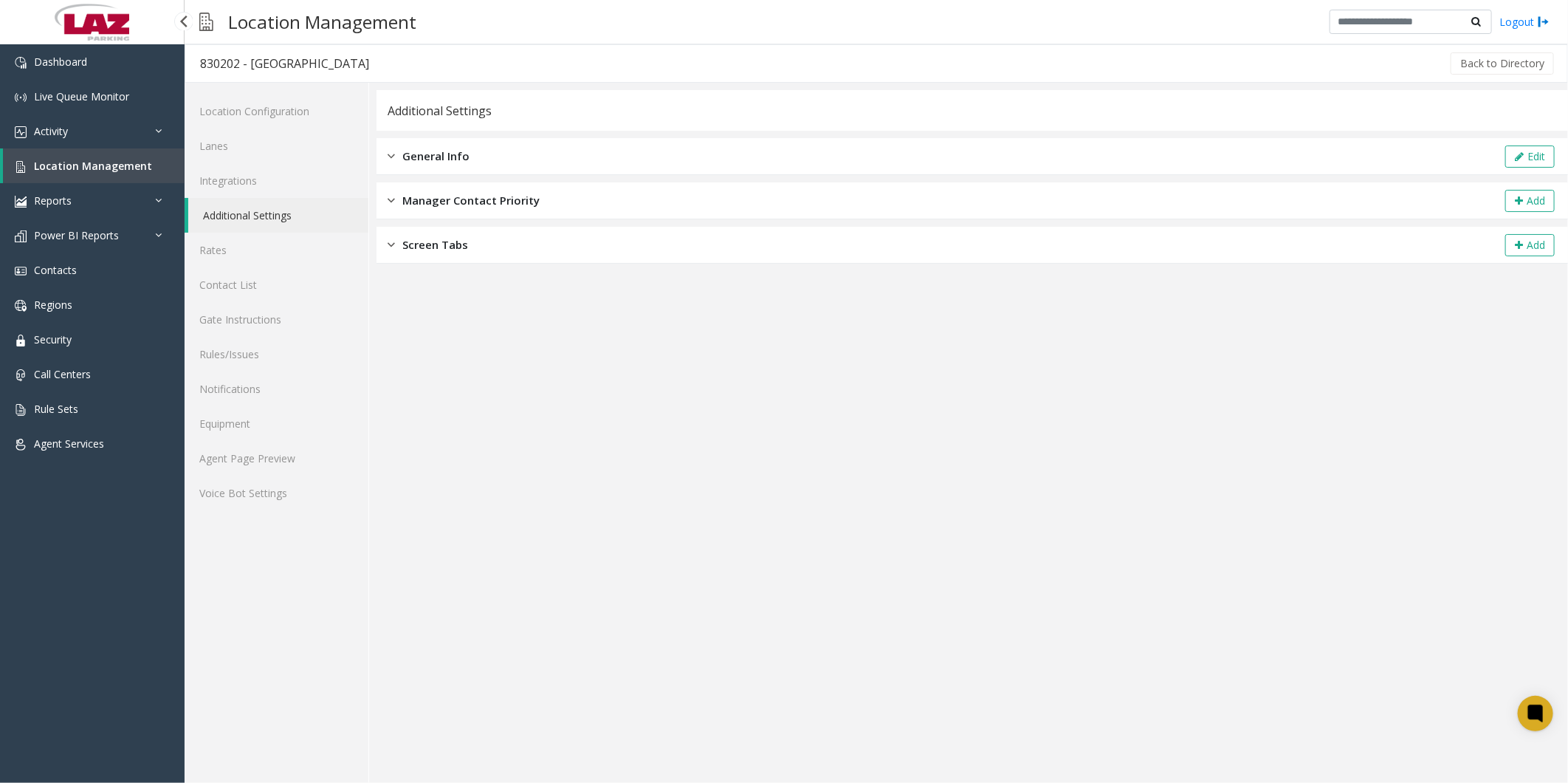
click at [96, 45] on link "Location Management" at bounding box center [94, 165] width 182 height 34
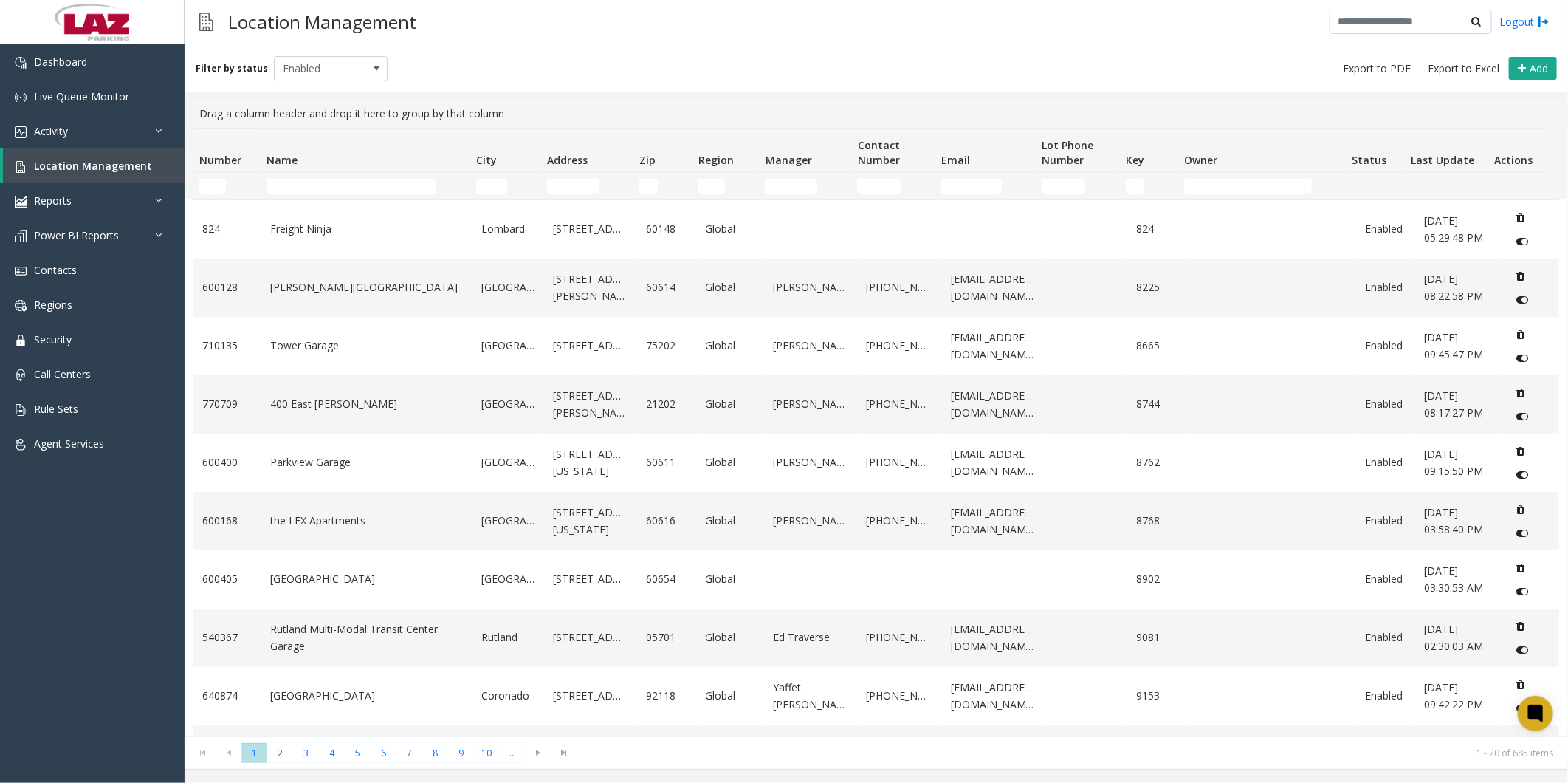
click at [402, 45] on td "Name Filter" at bounding box center [366, 186] width 210 height 27
click at [402, 45] on input "Name Filter" at bounding box center [351, 186] width 169 height 15
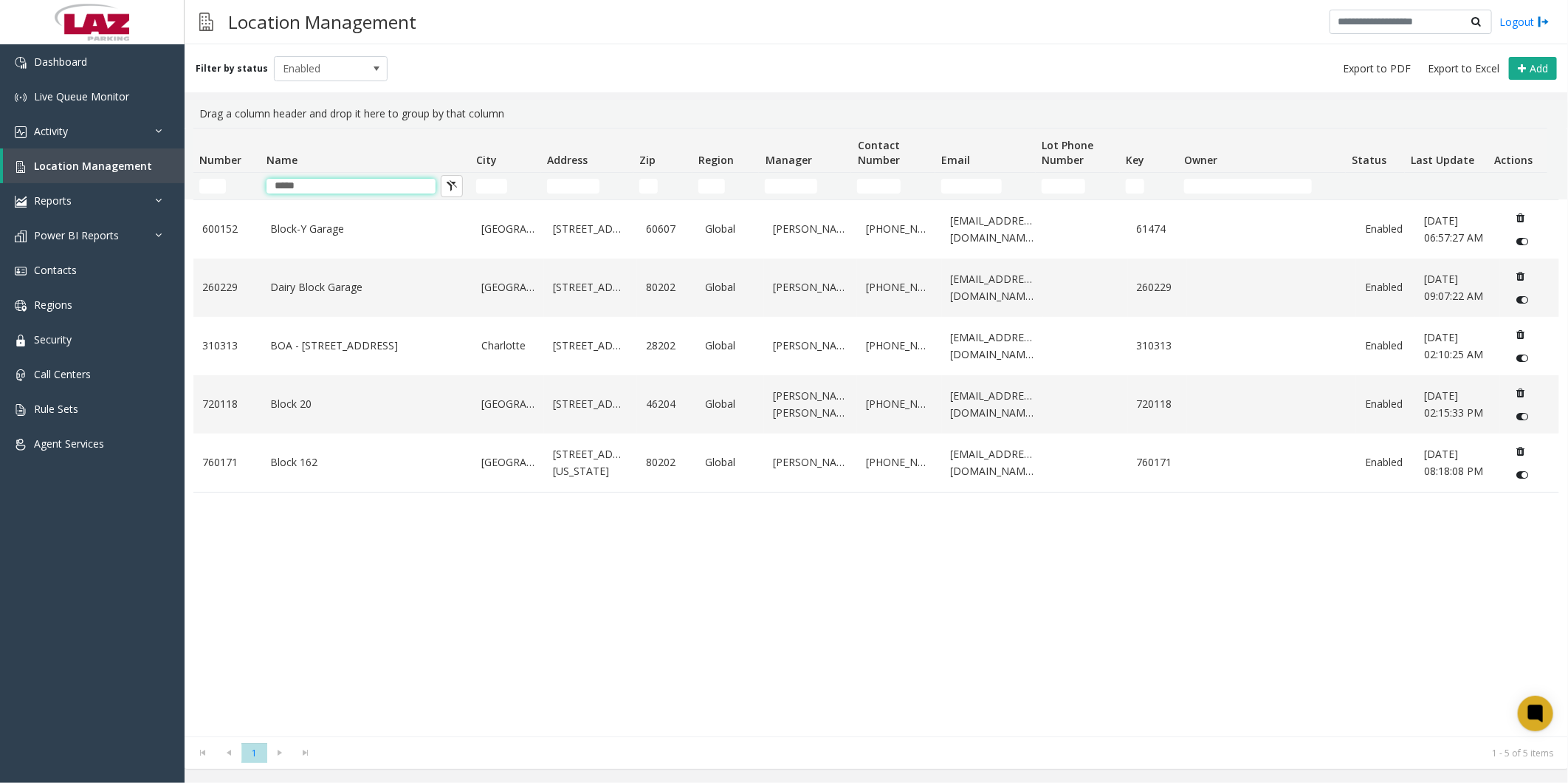
type input "*****"
drag, startPoint x: 371, startPoint y: 555, endPoint x: 366, endPoint y: 520, distance: 35.4
click at [371, 45] on div "600152 Block-Y Garage [GEOGRAPHIC_DATA] [STREET_ADDRESS] Global [PERSON_NAME] […" at bounding box center [876, 467] width 1366 height 537
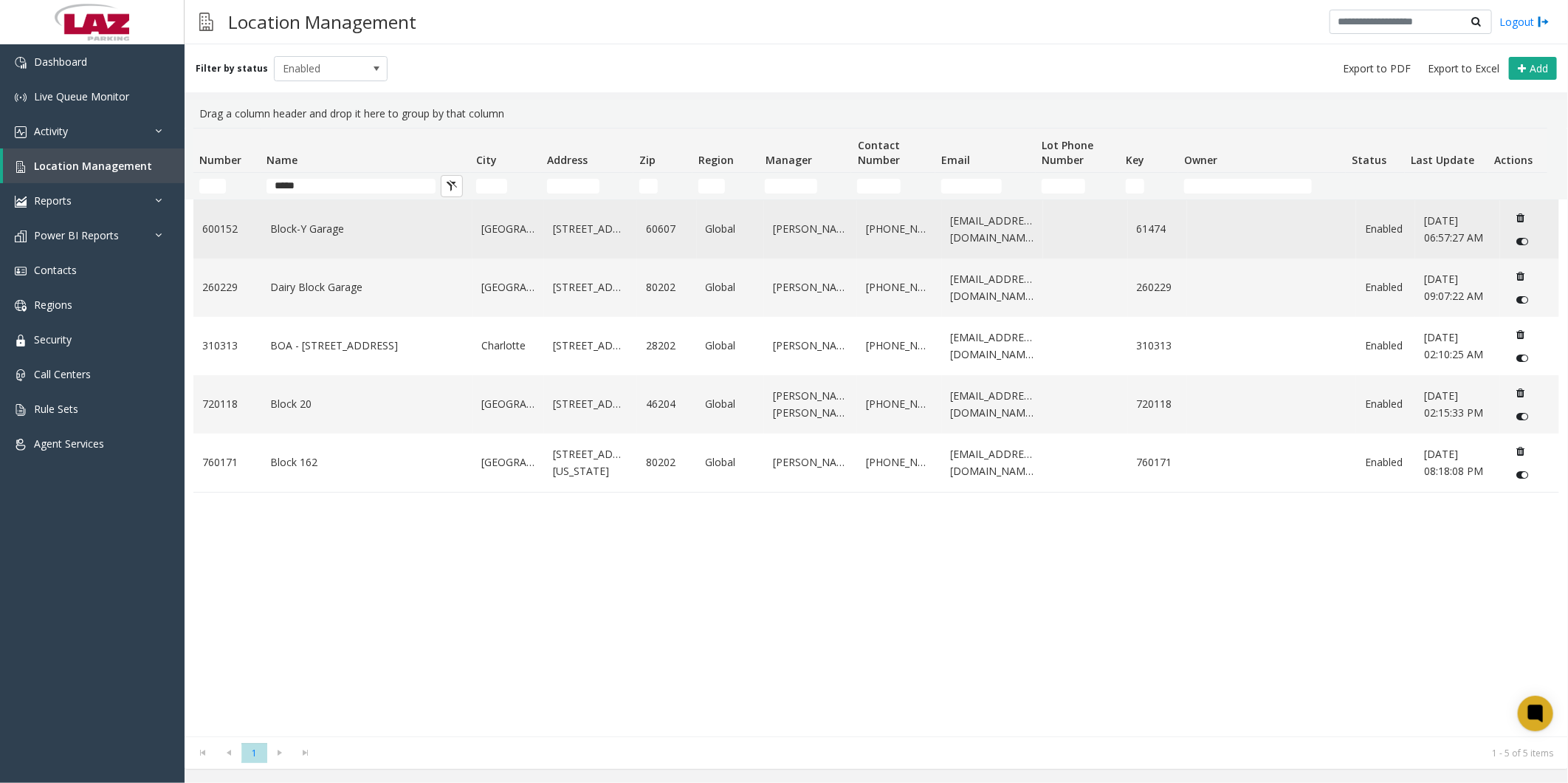
click at [291, 45] on td "Block-Y Garage" at bounding box center [366, 229] width 211 height 58
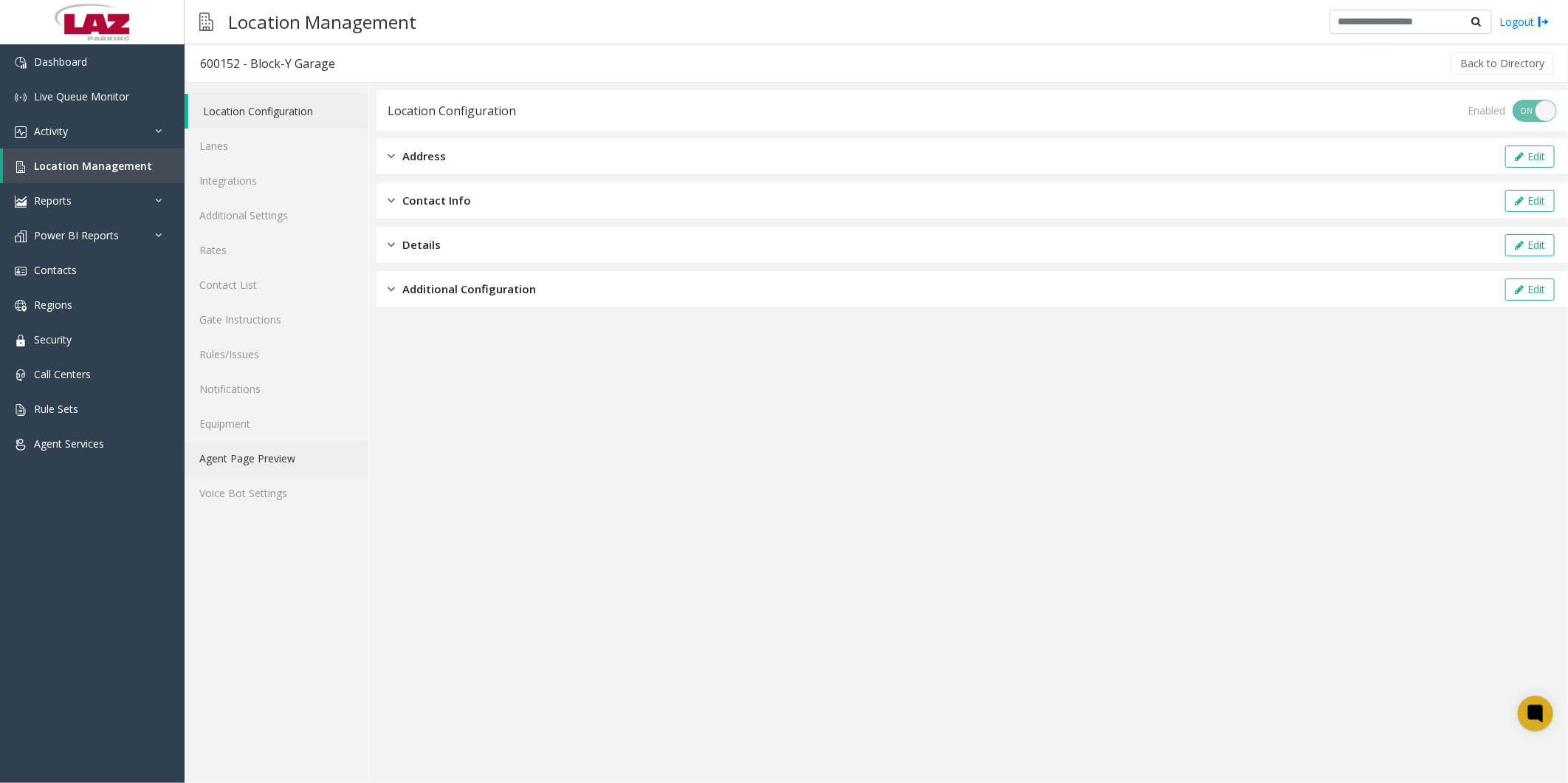
click at [283, 45] on link "Agent Page Preview" at bounding box center [277, 458] width 184 height 34
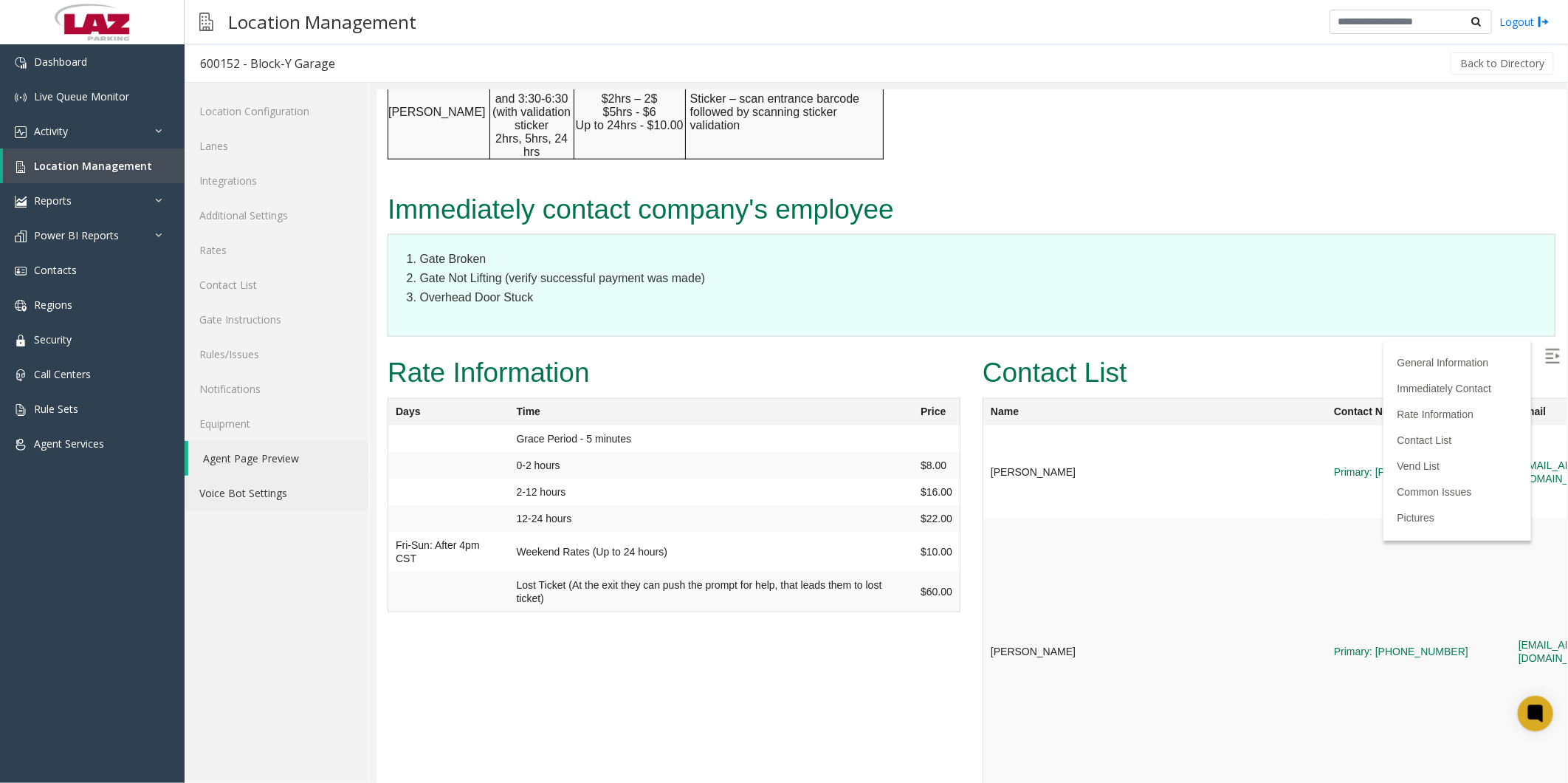
scroll to position [1230, 0]
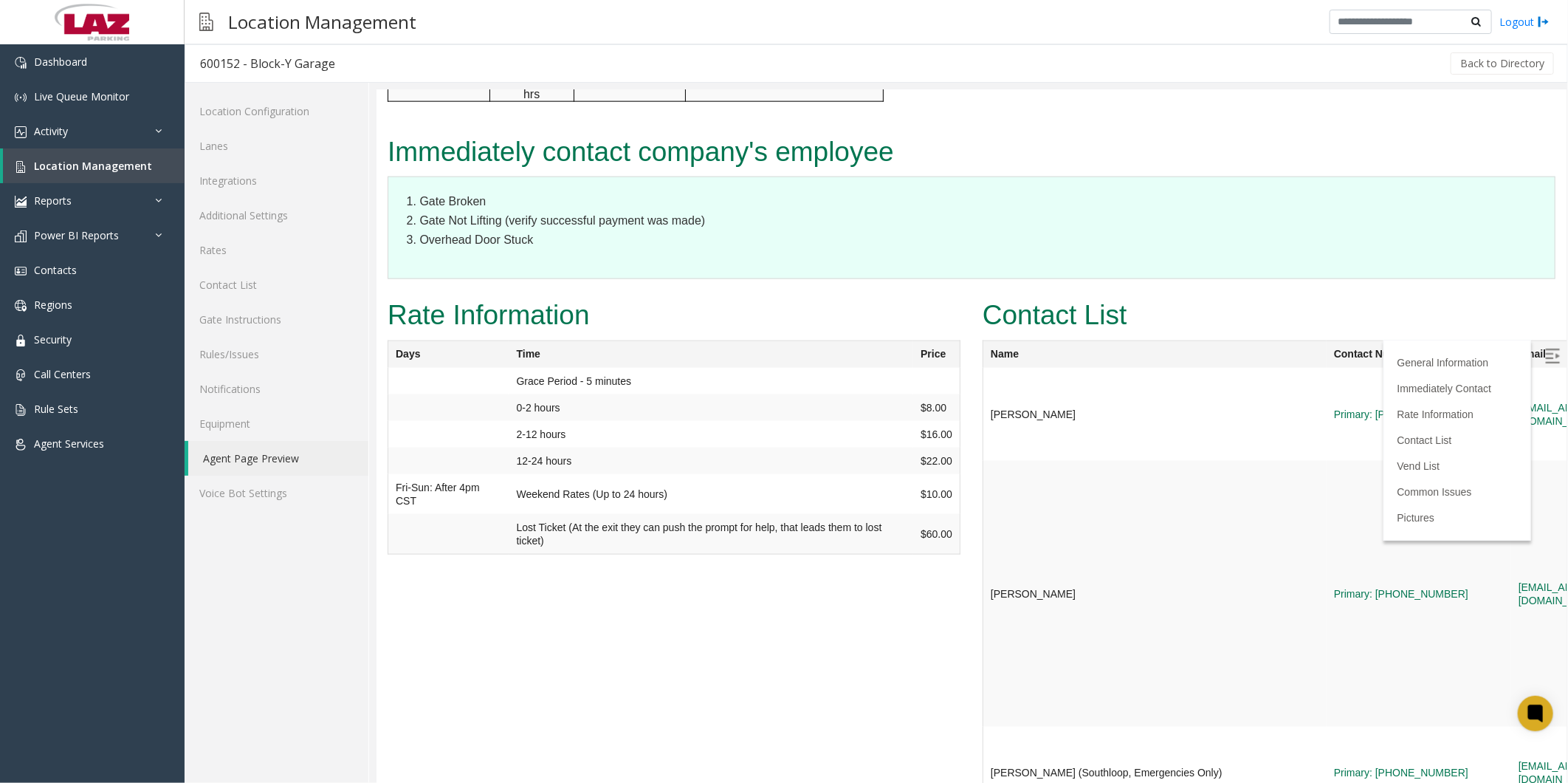
drag, startPoint x: 809, startPoint y: 611, endPoint x: 853, endPoint y: 601, distance: 45.1
click at [402, 45] on div "Immediately contact company's employee Gate Broken Gate Not Lifting (verify suc…" at bounding box center [970, 211] width 1190 height 164
click at [60, 45] on span "Activity" at bounding box center [50, 131] width 34 height 14
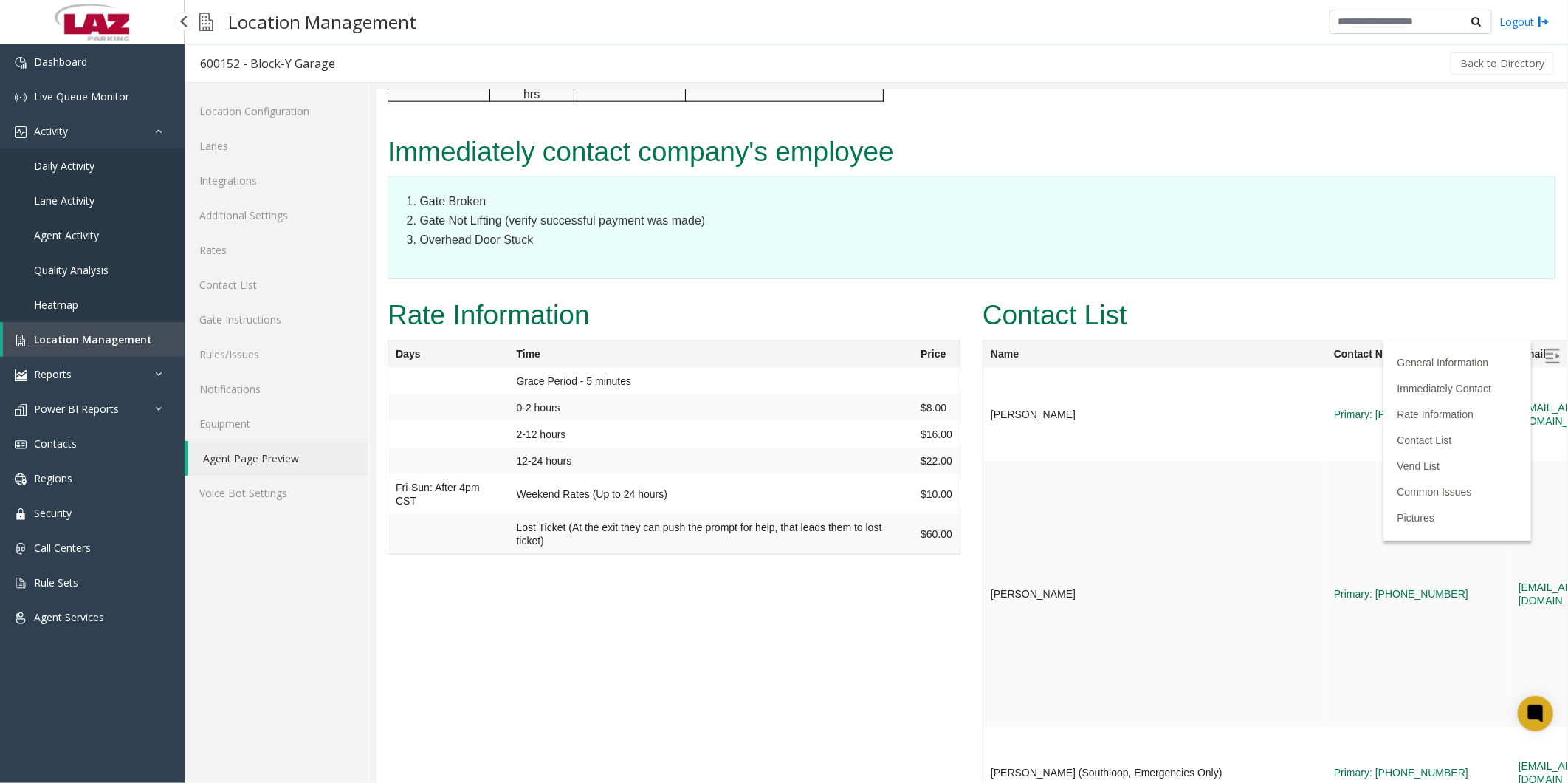
click at [63, 45] on span "Daily Activity" at bounding box center [63, 166] width 60 height 14
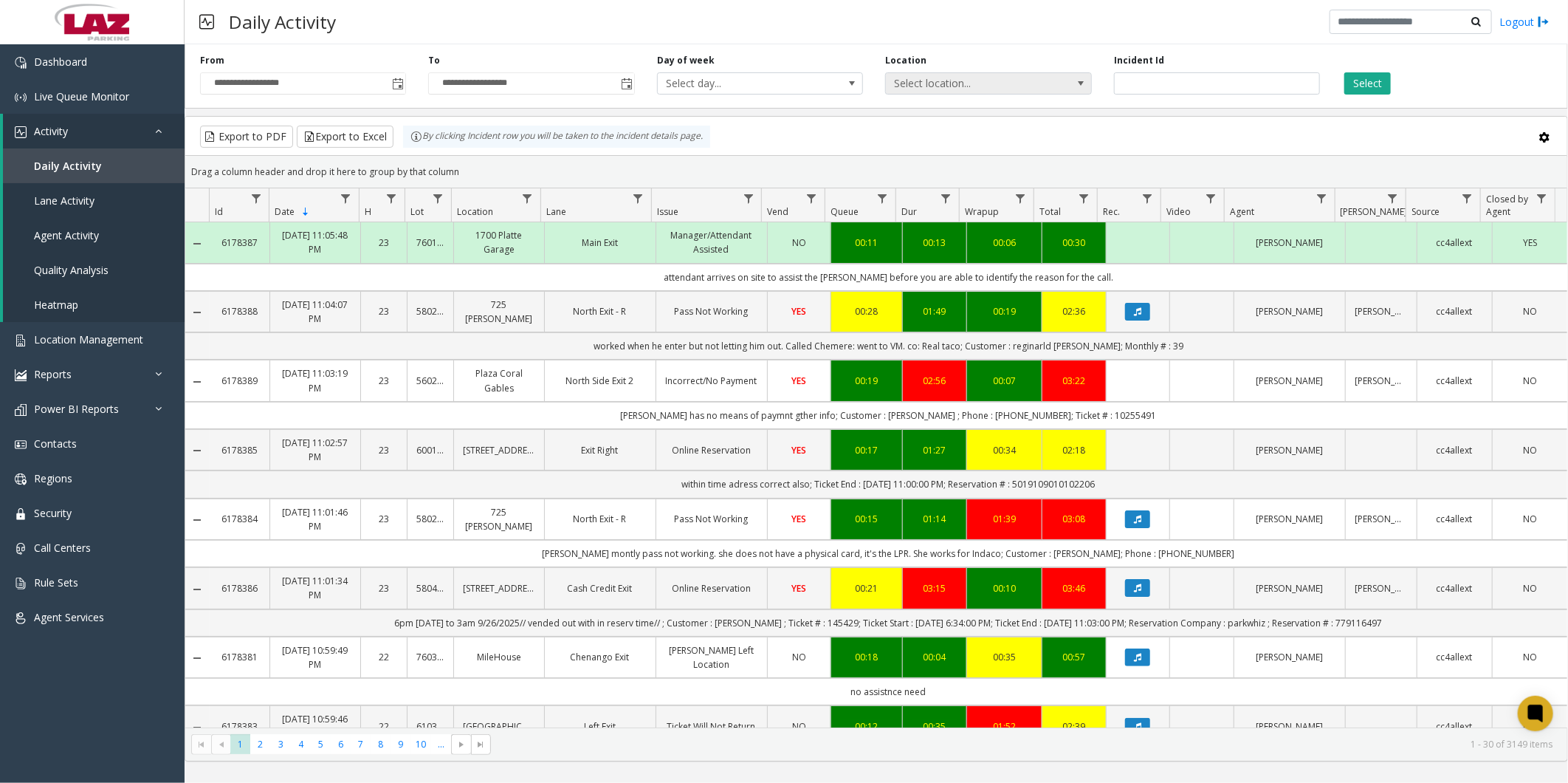
click at [402, 45] on span "Select location..." at bounding box center [967, 83] width 164 height 20
type input "*****"
click at [402, 45] on app-root "**********" at bounding box center [784, 391] width 1568 height 783
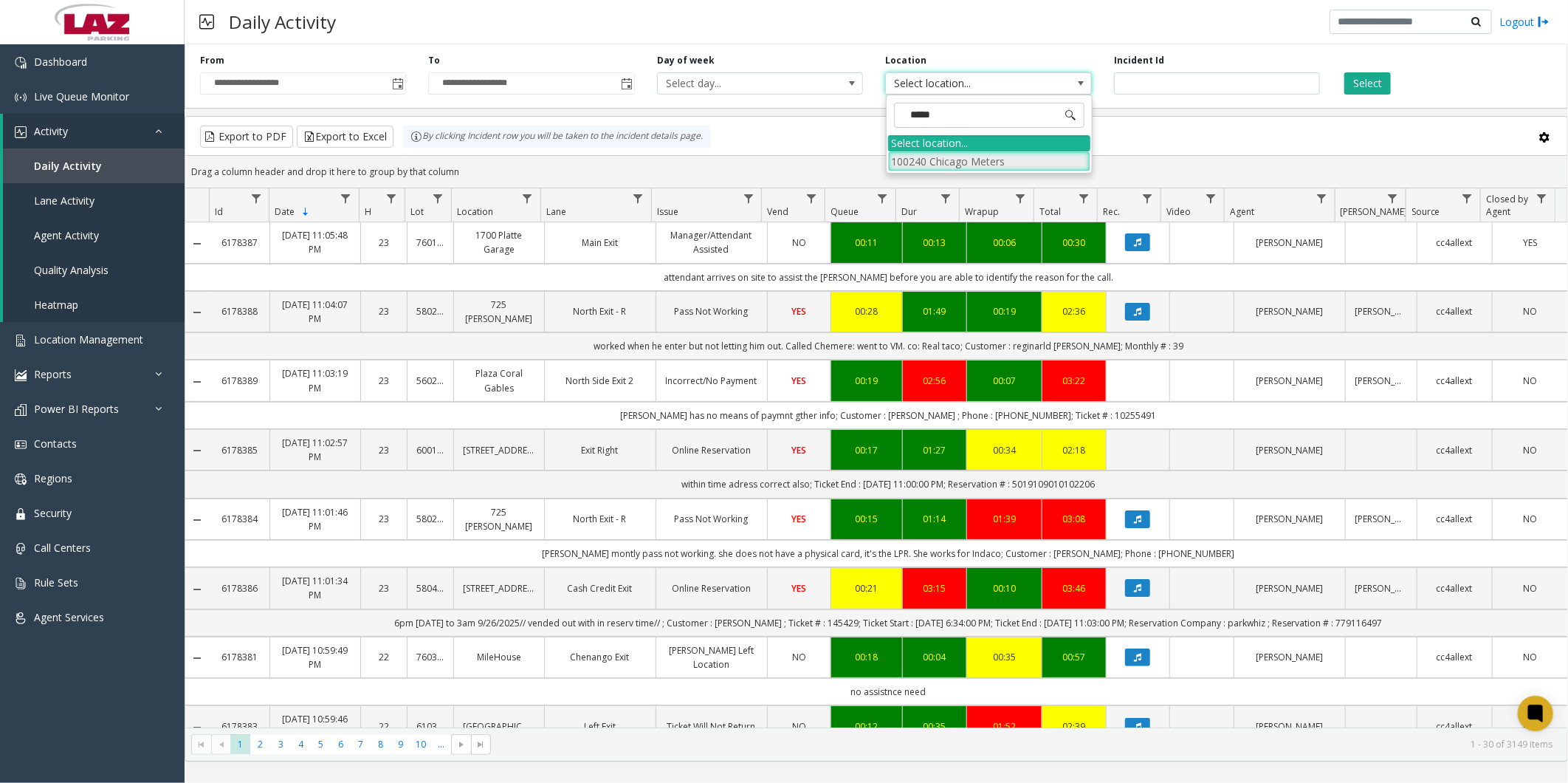
click at [402, 45] on li "100240 Chicago Meters" at bounding box center [989, 161] width 202 height 20
click at [402, 45] on button "Select" at bounding box center [1367, 83] width 46 height 22
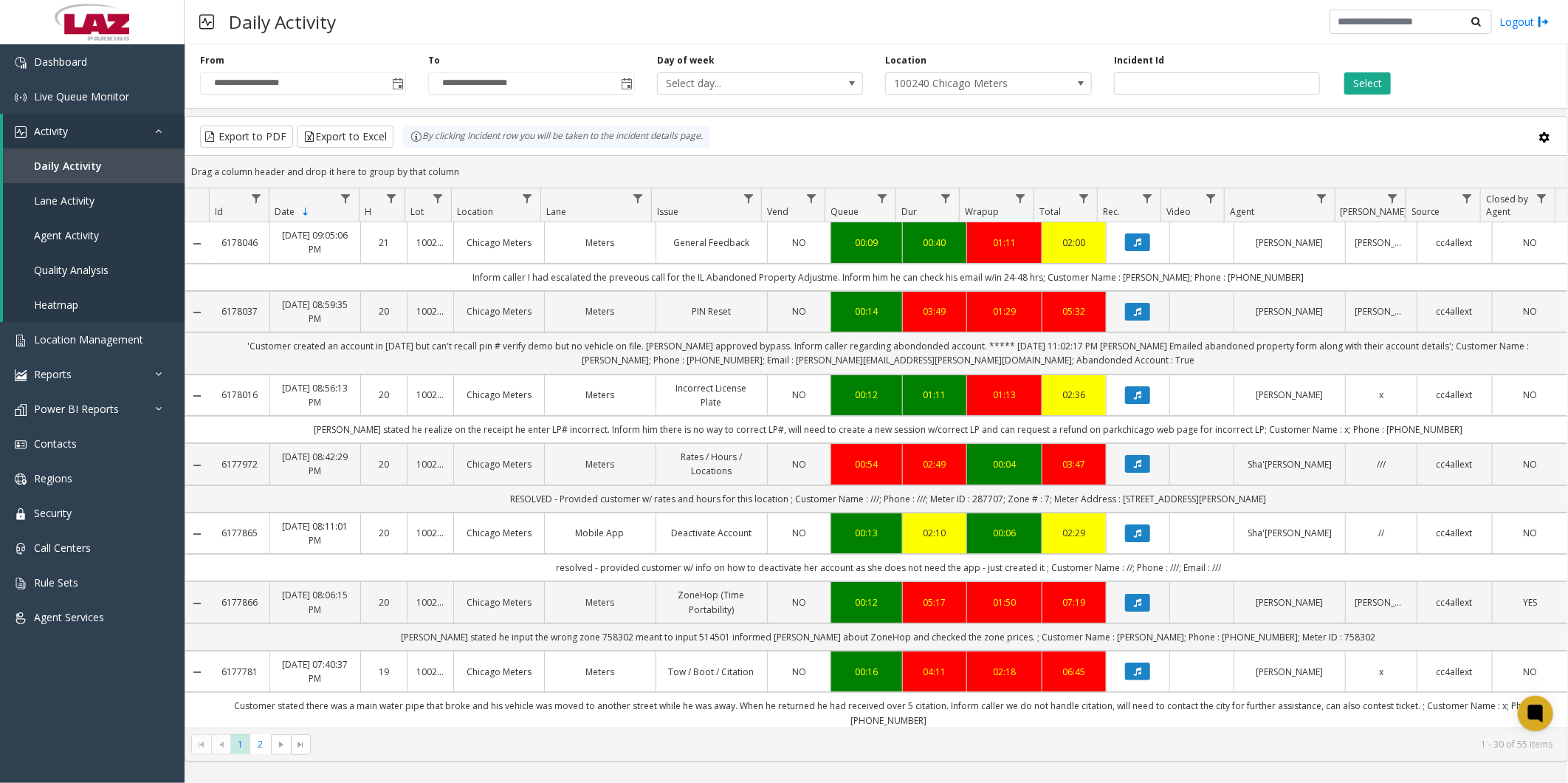
click at [333, 45] on kendo-grid-toolbar "Export to PDF Export to Excel By clicking Incident row you will be taken to the…" at bounding box center [875, 136] width 1382 height 39
click at [339, 45] on button "Export to Excel" at bounding box center [345, 136] width 96 height 22
click at [85, 45] on span "Location Management" at bounding box center [88, 339] width 109 height 14
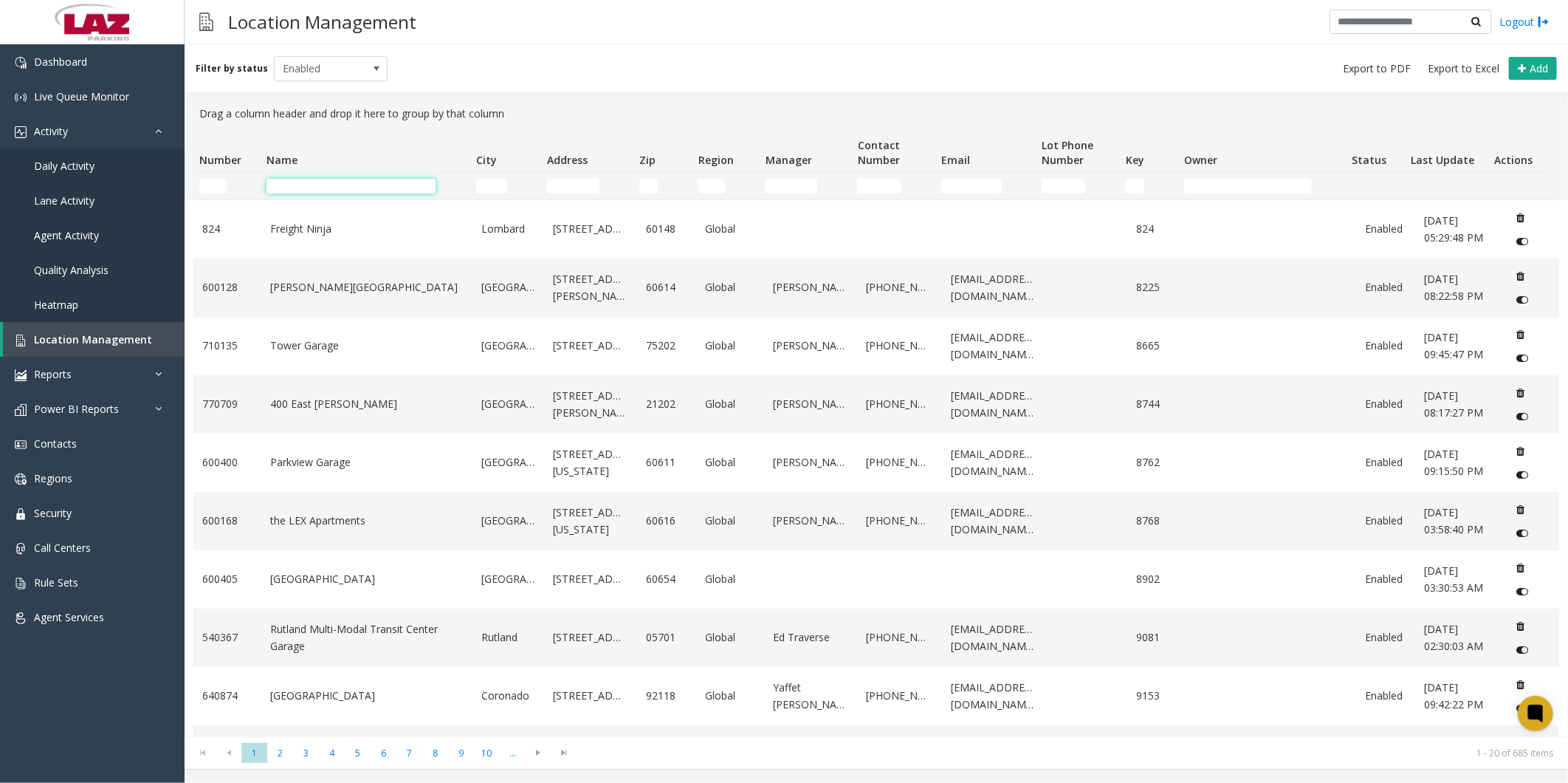
click at [306, 45] on input "Name Filter" at bounding box center [351, 186] width 169 height 15
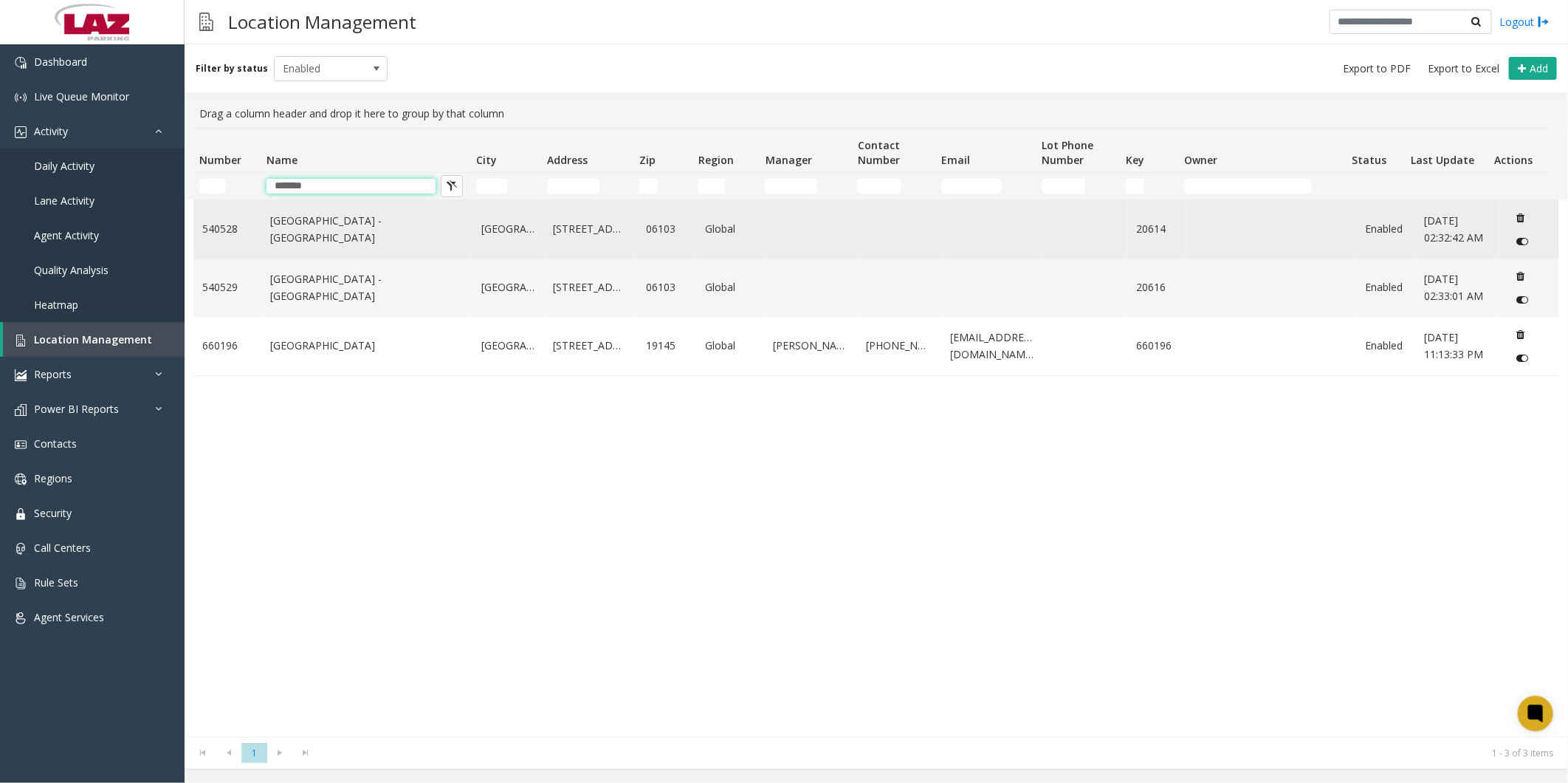
type input "*******"
click at [342, 45] on link "[GEOGRAPHIC_DATA] - [GEOGRAPHIC_DATA]" at bounding box center [367, 229] width 194 height 33
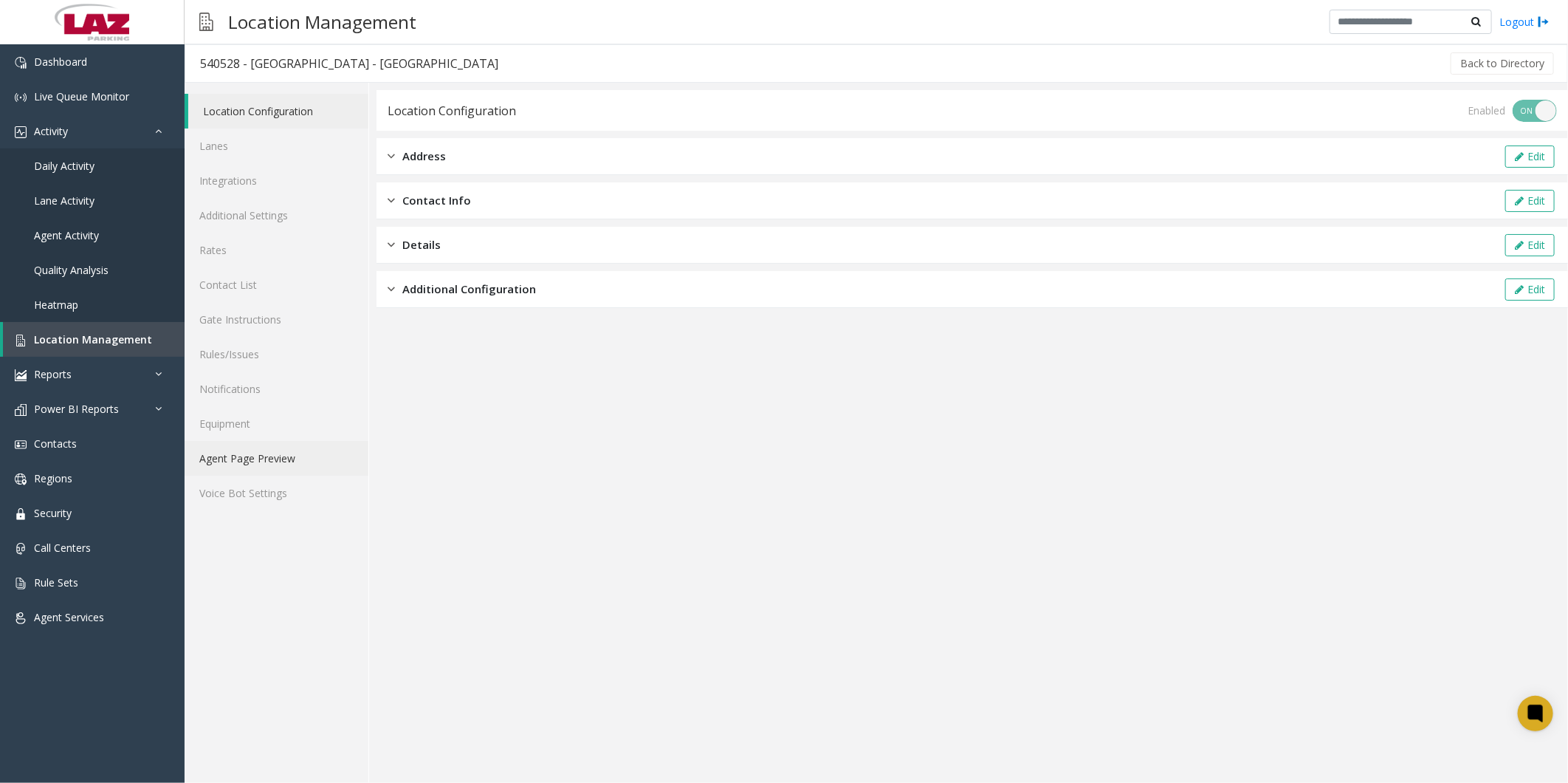
click at [225, 45] on link "Agent Page Preview" at bounding box center [277, 458] width 184 height 34
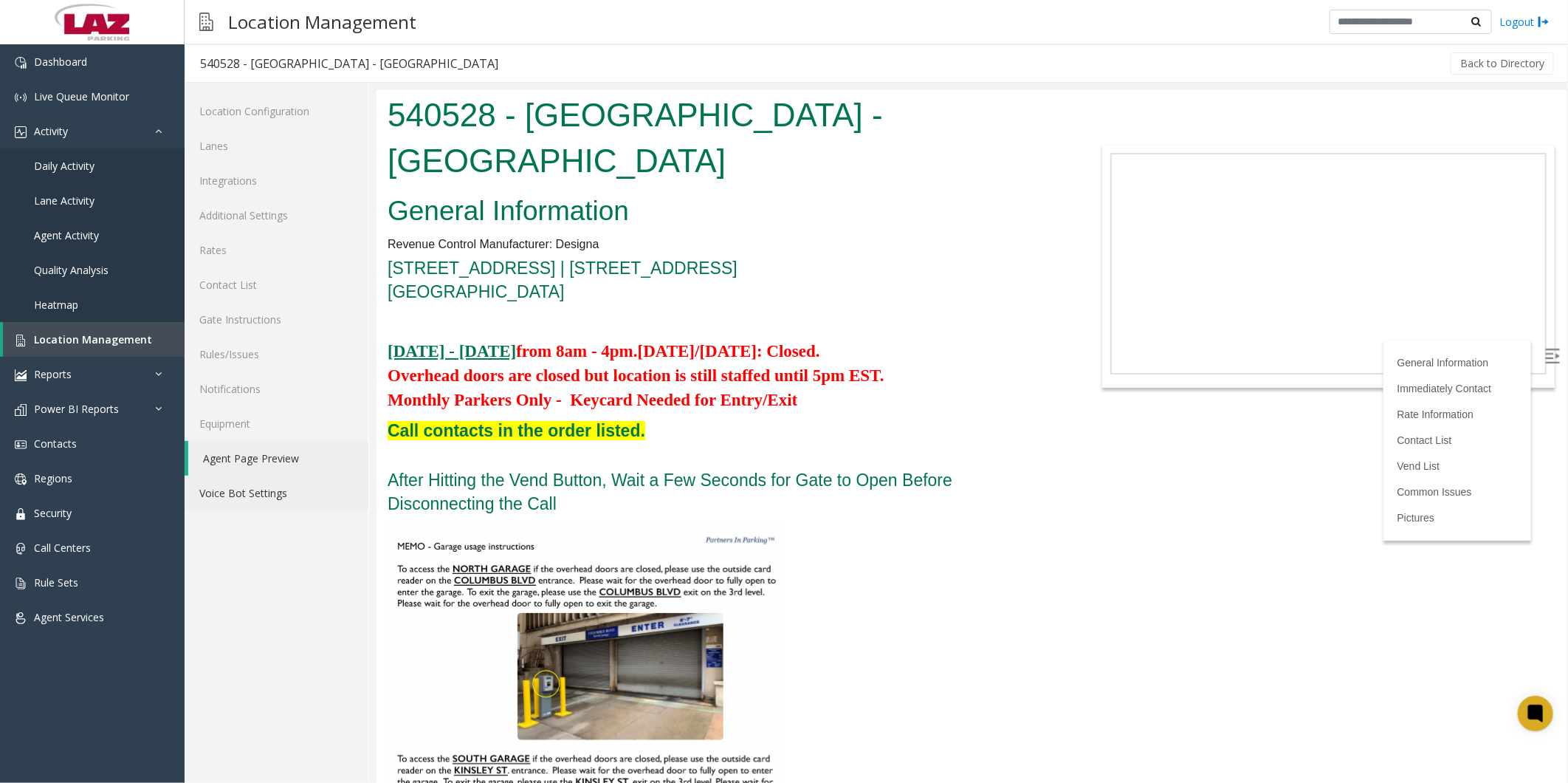
click at [402, 45] on body "540528 - [GEOGRAPHIC_DATA] - [GEOGRAPHIC_DATA] General Information Revenue Cont…" at bounding box center [970, 436] width 1190 height 693
drag, startPoint x: 1034, startPoint y: 630, endPoint x: 1015, endPoint y: 317, distance: 313.6
